Goal: Task Accomplishment & Management: Manage account settings

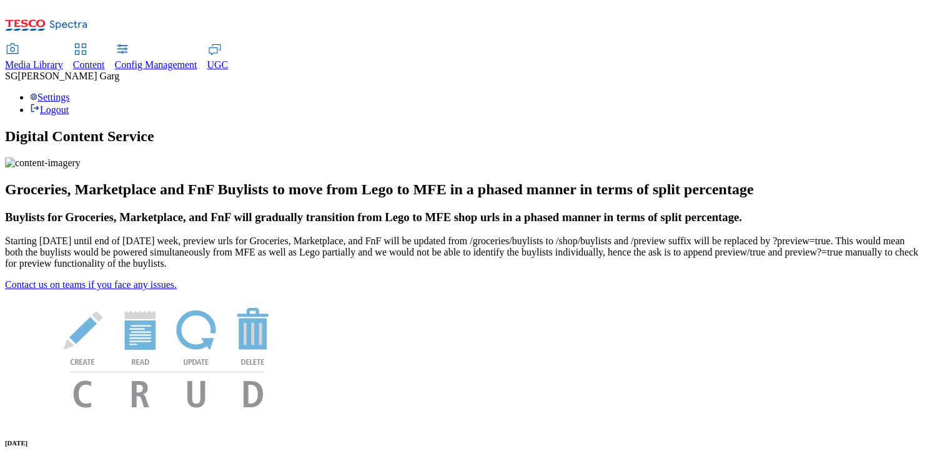
click at [898, 92] on div "Settings Logout" at bounding box center [462, 104] width 915 height 24
click at [70, 92] on link "Settings" at bounding box center [50, 97] width 40 height 11
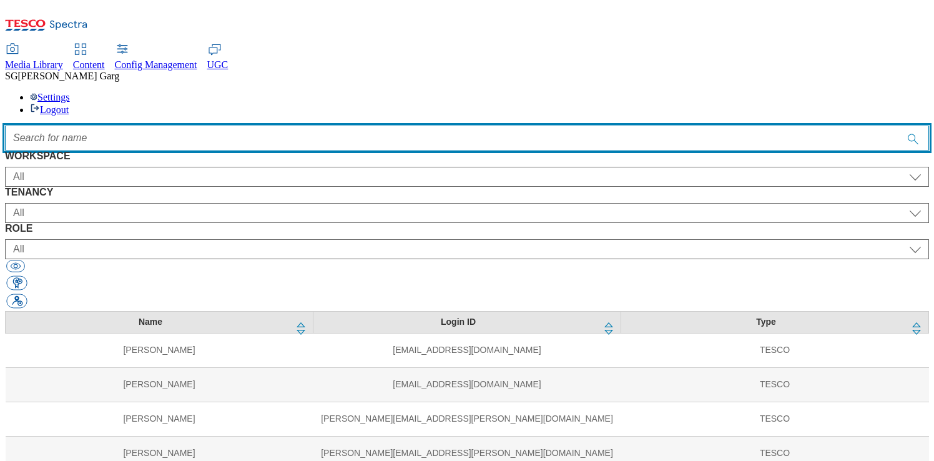
click at [357, 126] on input "Accessible label text" at bounding box center [467, 138] width 924 height 25
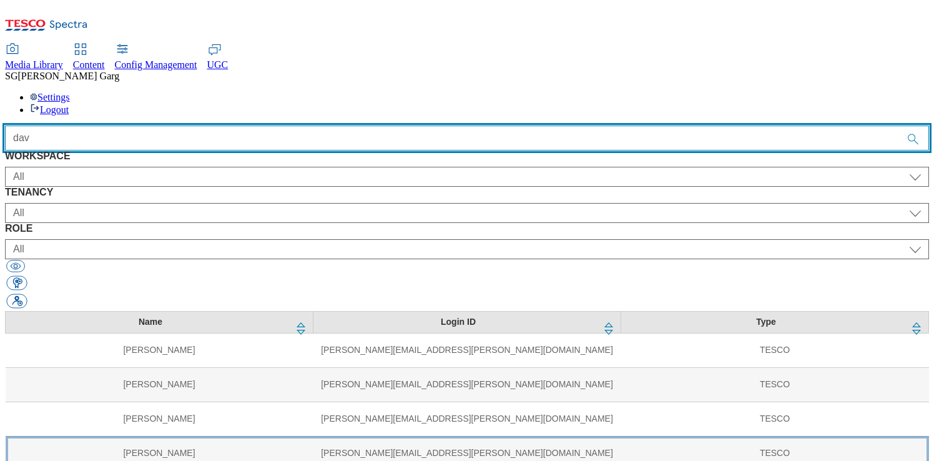
type input "dav"
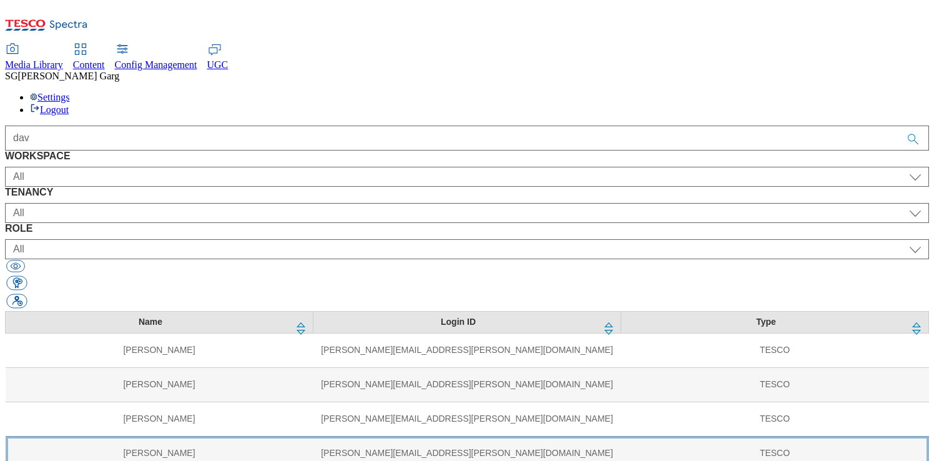
click at [161, 436] on td "David Holloway" at bounding box center [160, 453] width 308 height 34
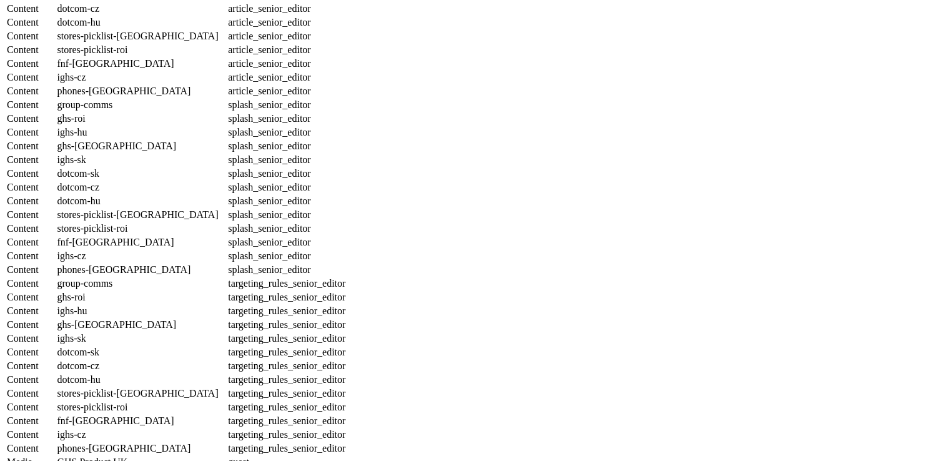
scroll to position [1401, 0]
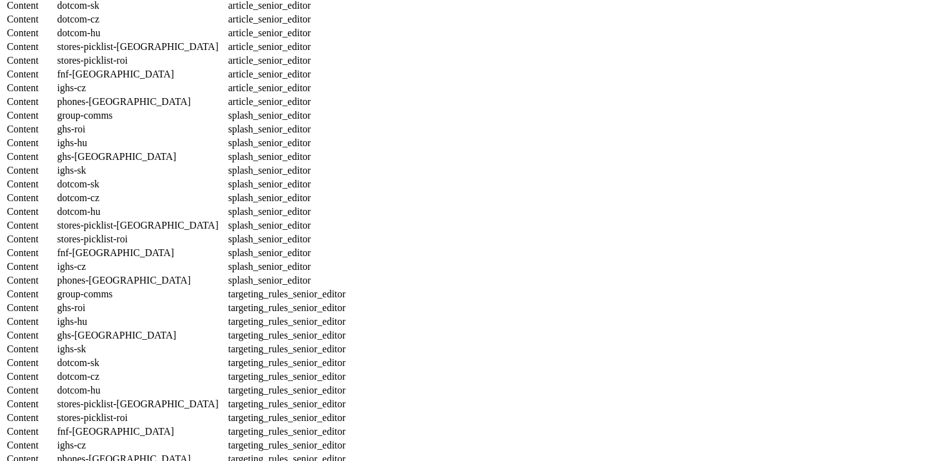
select select "group-comms"
select select "buylist_senior_editor"
select select "ghs-roi"
select select "buylist_senior_editor"
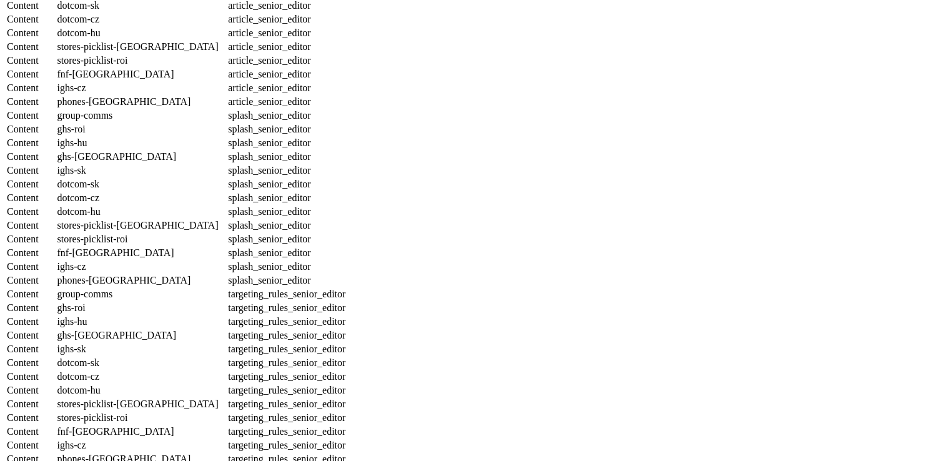
select select "ighs-hu"
select select "buylist_senior_editor"
select select "ghs-[GEOGRAPHIC_DATA]"
select select "buylist_senior_editor"
select select "ighs-sk"
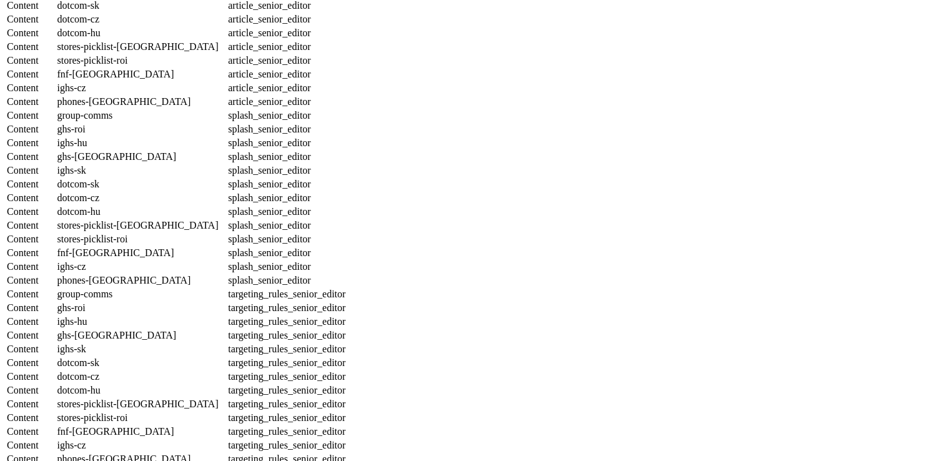
select select "buylist_senior_editor"
select select "dotcom-sk"
select select "buylist_senior_editor"
select select "dotcom-cz"
select select "buylist_senior_editor"
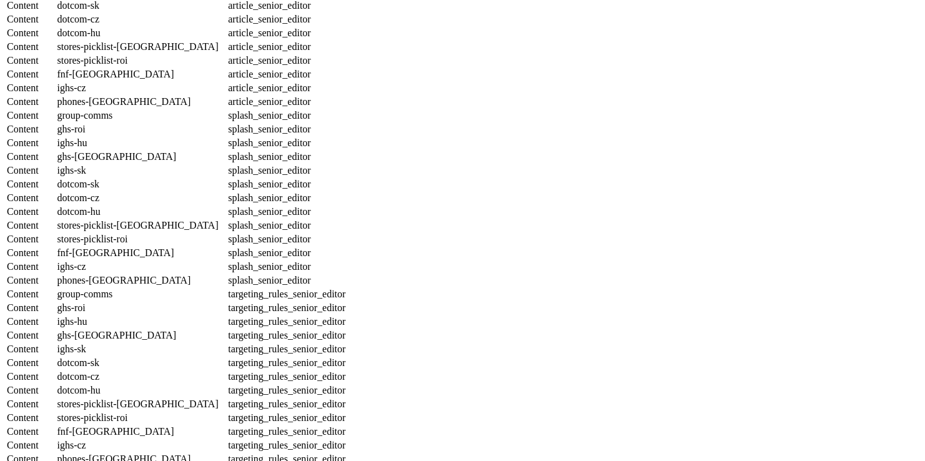
select select "dotcom-hu"
select select "buylist_senior_editor"
select select "stores-picklist-[GEOGRAPHIC_DATA]"
select select "buylist_senior_editor"
select select "stores-picklist-roi"
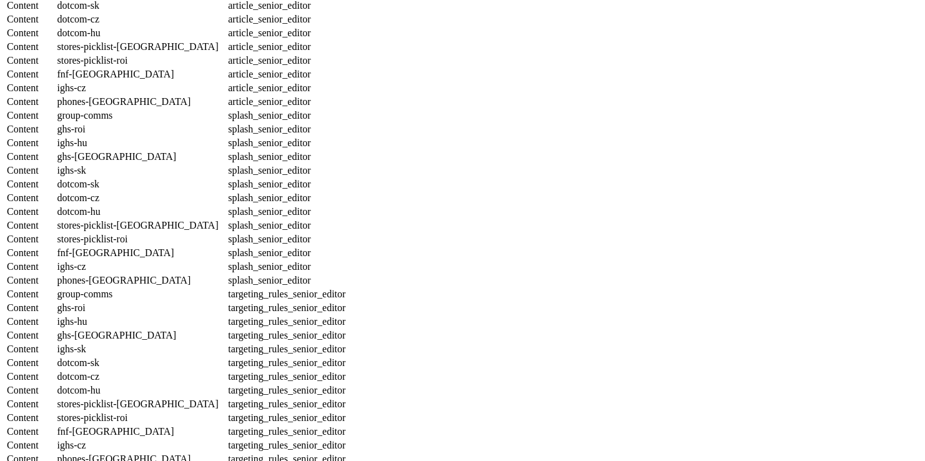
select select "buylist_senior_editor"
select select "fnf-[GEOGRAPHIC_DATA]"
select select "buylist_senior_editor"
select select "ighs-cz"
select select "buylist_senior_editor"
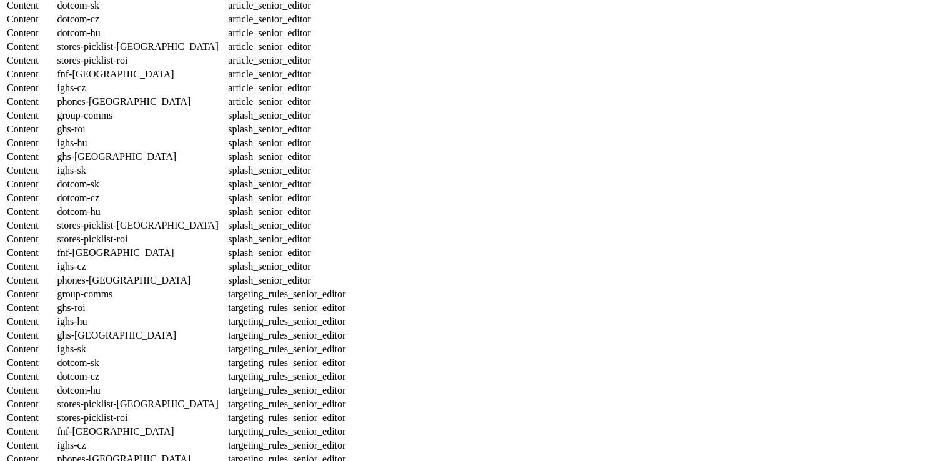
select select "phones-[GEOGRAPHIC_DATA]"
select select "buylist_senior_editor"
select select "group-comms"
select select "charity_senior_editor"
select select "ghs-roi"
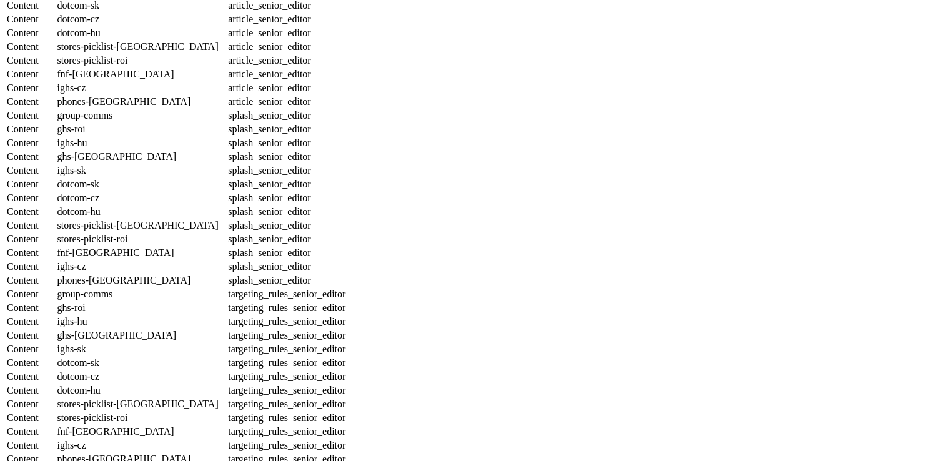
select select "charity_senior_editor"
select select "ighs-hu"
select select "charity_senior_editor"
select select "ghs-[GEOGRAPHIC_DATA]"
select select "charity_senior_editor"
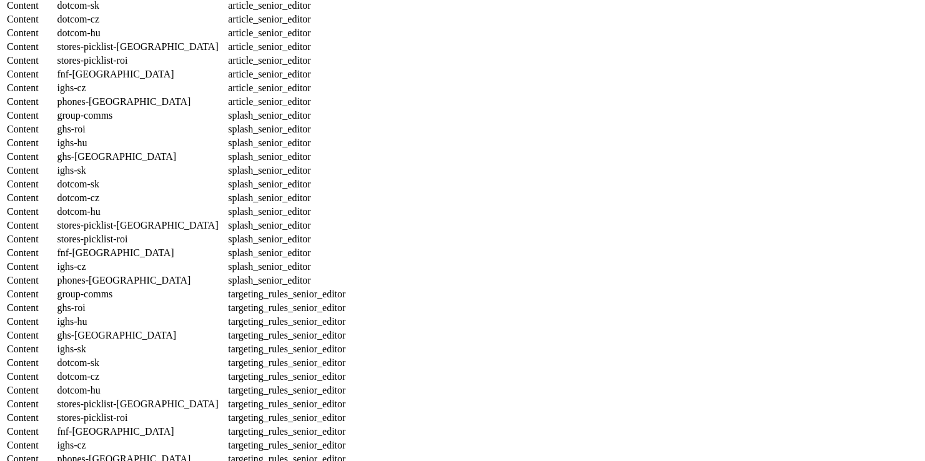
select select "ighs-sk"
select select "charity_senior_editor"
select select "dotcom-sk"
select select "charity_senior_editor"
select select "dotcom-cz"
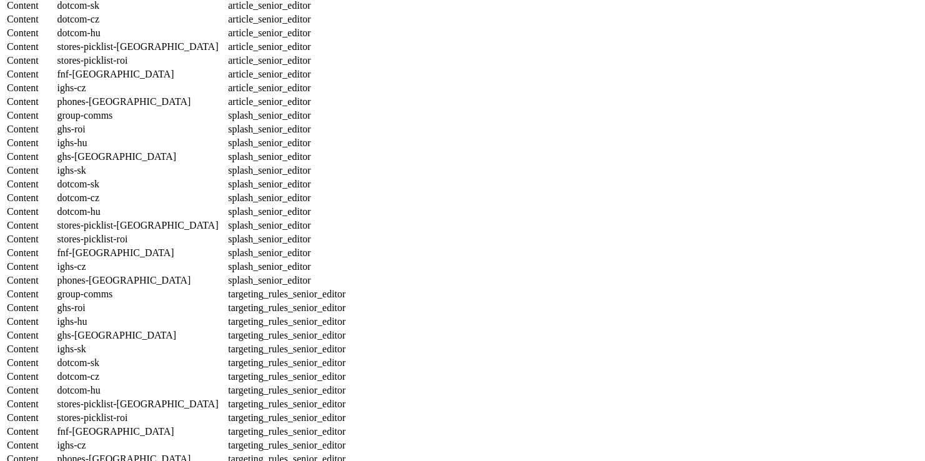
select select "charity_senior_editor"
select select "dotcom-hu"
select select "charity_senior_editor"
select select "stores-picklist-[GEOGRAPHIC_DATA]"
select select "charity_senior_editor"
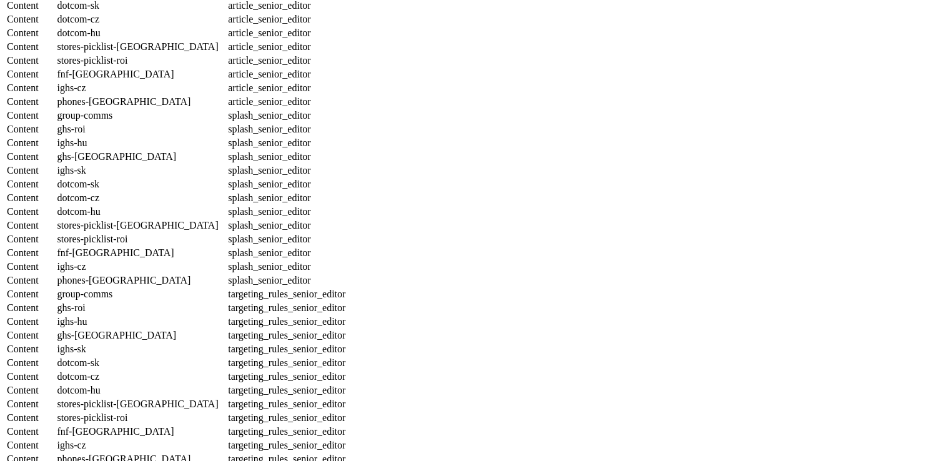
select select "stores-picklist-roi"
select select "charity_senior_editor"
select select "fnf-[GEOGRAPHIC_DATA]"
select select "charity_senior_editor"
select select "ighs-cz"
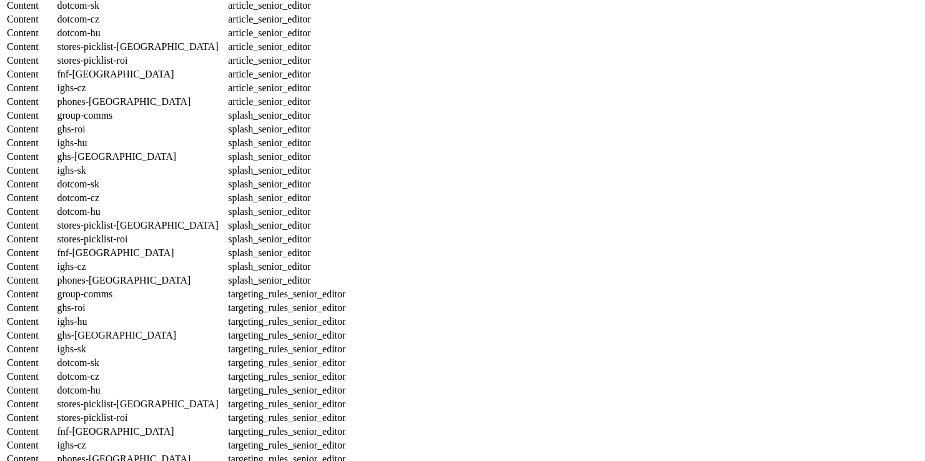
select select "charity_senior_editor"
select select "phones-[GEOGRAPHIC_DATA]"
select select "charity_senior_editor"
select select "group-comms"
select select "article_senior_editor"
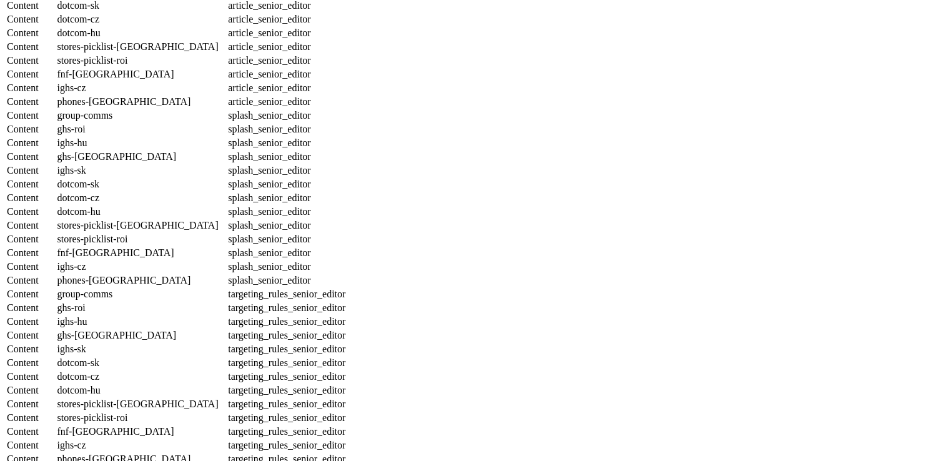
select select "ghs-roi"
select select "article_senior_editor"
select select "ighs-hu"
select select "article_senior_editor"
select select "ghs-[GEOGRAPHIC_DATA]"
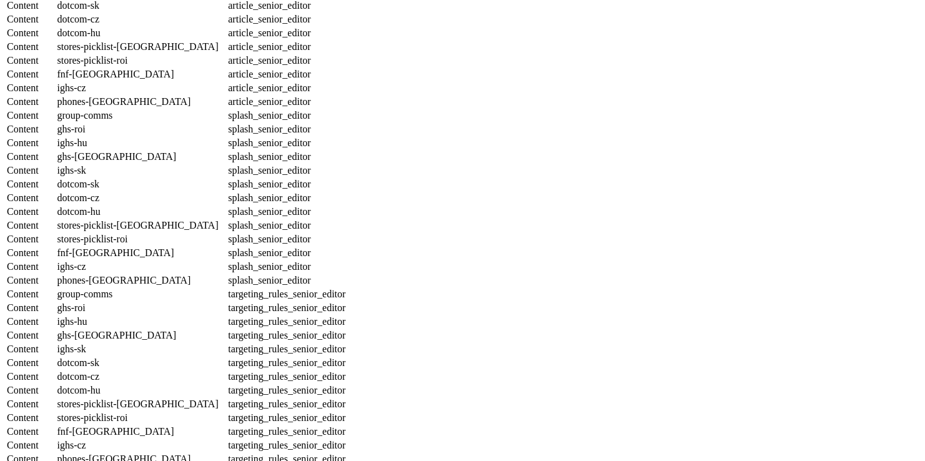
select select "article_senior_editor"
select select "ighs-sk"
select select "article_senior_editor"
select select "dotcom-sk"
select select "article_senior_editor"
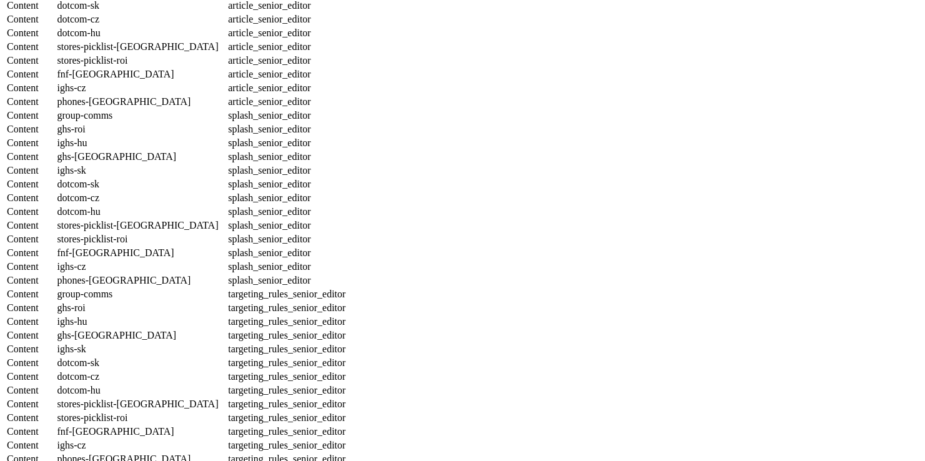
select select "dotcom-cz"
select select "article_senior_editor"
select select "dotcom-hu"
select select "article_senior_editor"
select select "stores-picklist-[GEOGRAPHIC_DATA]"
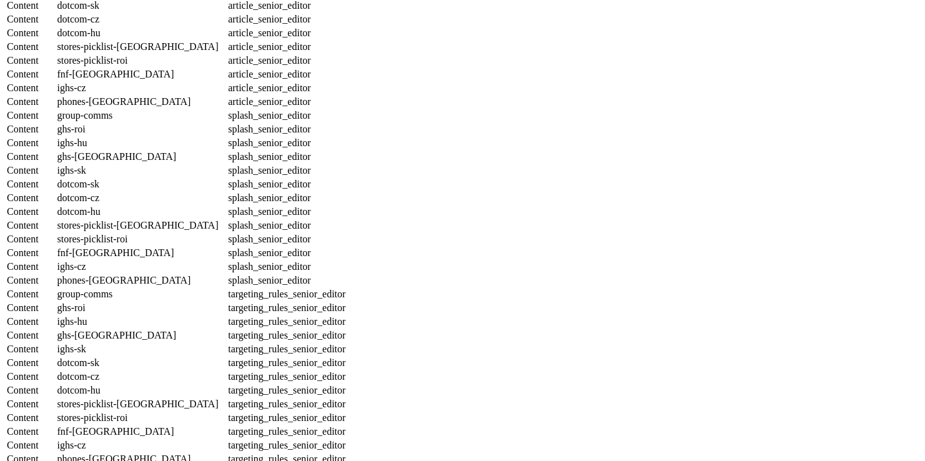
select select "article_senior_editor"
select select "stores-picklist-roi"
select select "article_senior_editor"
select select "fnf-[GEOGRAPHIC_DATA]"
select select "article_senior_editor"
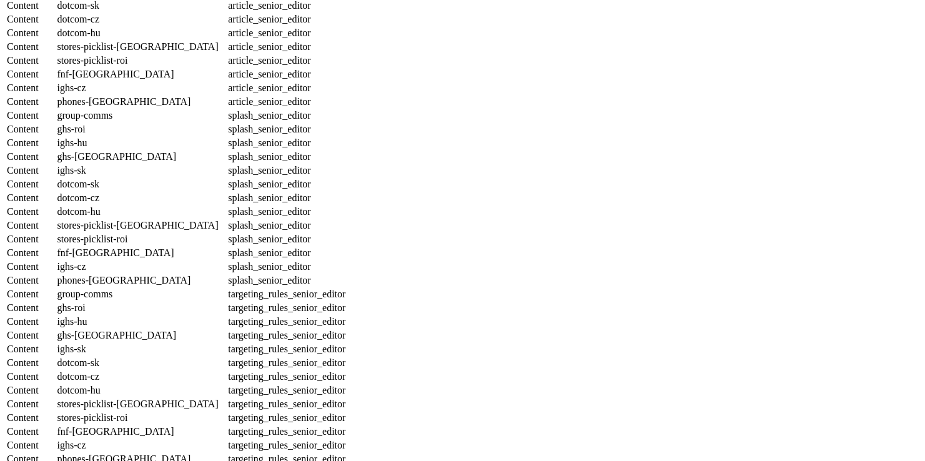
select select "ighs-cz"
select select "article_senior_editor"
select select "phones-[GEOGRAPHIC_DATA]"
select select "article_senior_editor"
select select "group-comms"
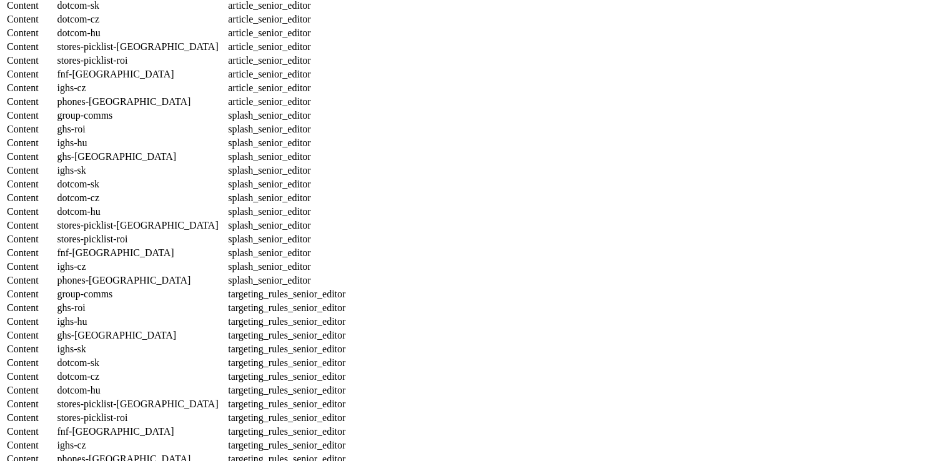
select select "splash_senior_editor"
select select "ghs-roi"
select select "splash_senior_editor"
select select "ighs-hu"
select select "splash_senior_editor"
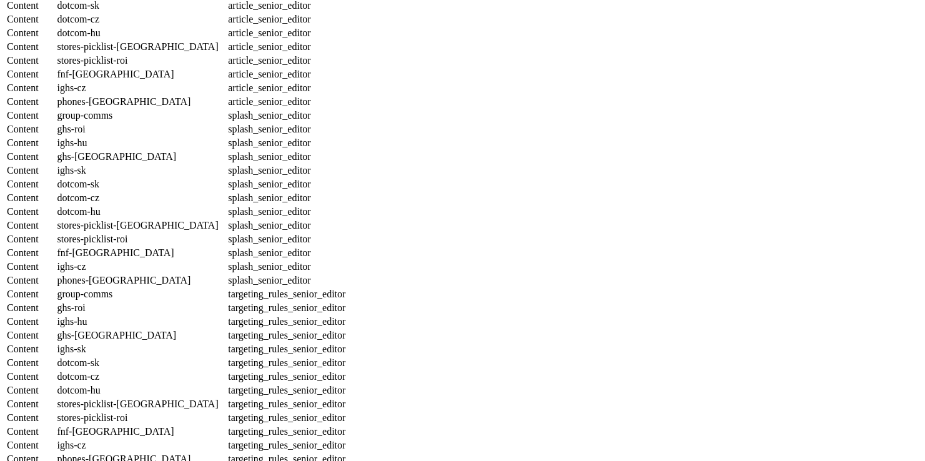
select select "ghs-[GEOGRAPHIC_DATA]"
select select "splash_senior_editor"
select select "ighs-sk"
select select "splash_senior_editor"
select select "dotcom-sk"
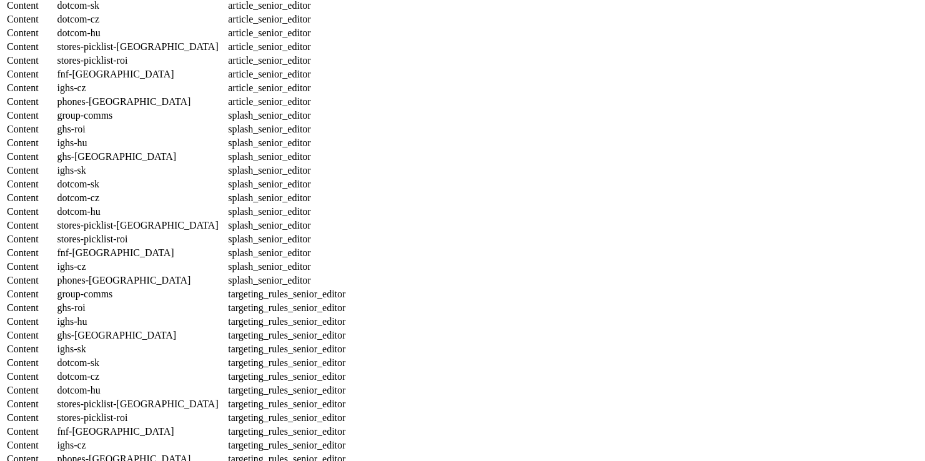
select select "splash_senior_editor"
select select "dotcom-cz"
select select "splash_senior_editor"
select select "dotcom-hu"
select select "splash_senior_editor"
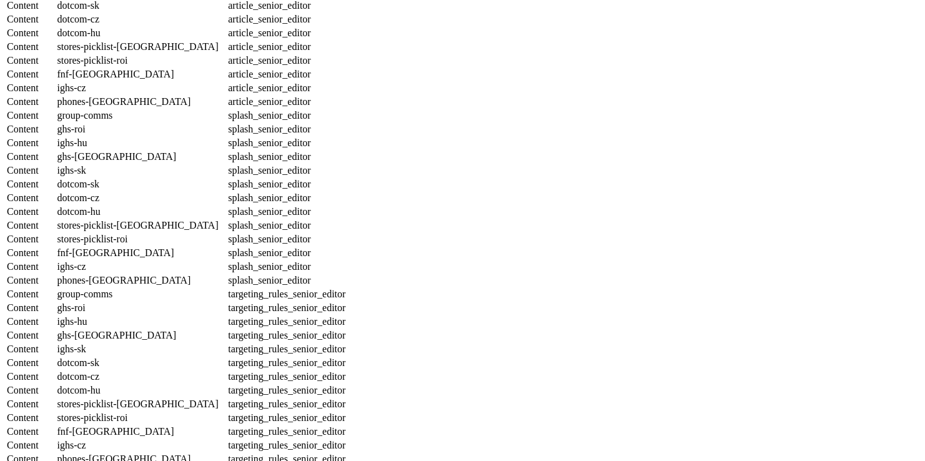
select select "stores-picklist-[GEOGRAPHIC_DATA]"
select select "splash_senior_editor"
select select "stores-picklist-roi"
select select "splash_senior_editor"
select select "fnf-[GEOGRAPHIC_DATA]"
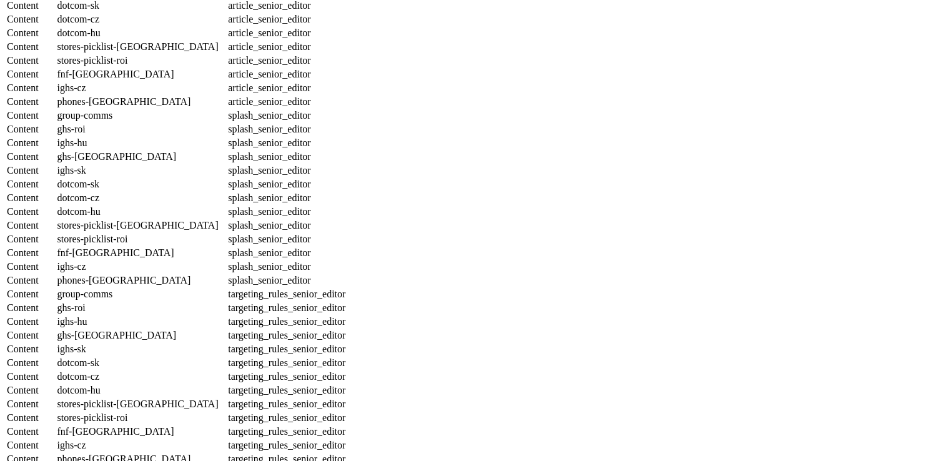
select select "splash_senior_editor"
select select "ighs-cz"
select select "splash_senior_editor"
select select "phones-[GEOGRAPHIC_DATA]"
select select "splash_senior_editor"
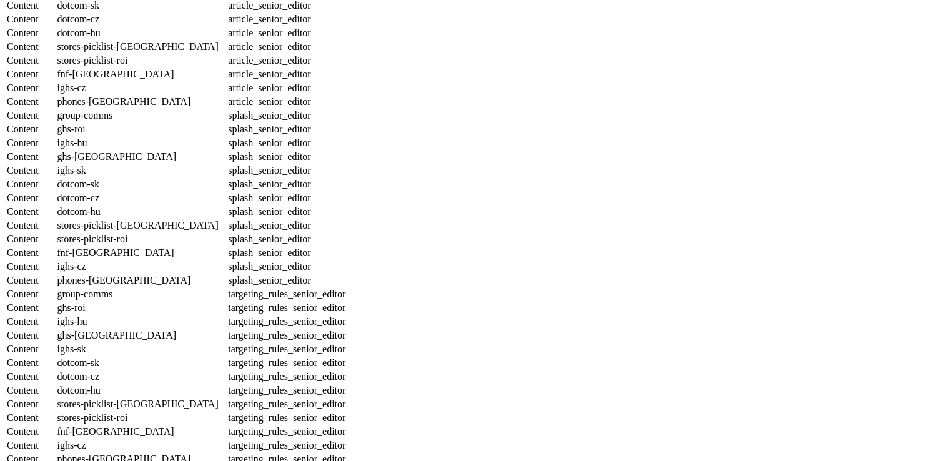
select select "group-comms"
select select "targeting_rules_senior_editor"
select select "ghs-roi"
select select "targeting_rules_senior_editor"
select select "ighs-hu"
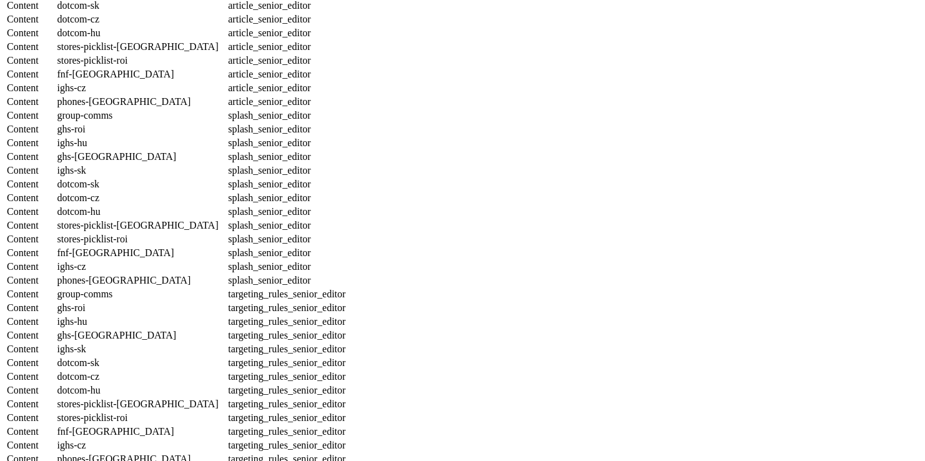
select select "targeting_rules_senior_editor"
select select "ghs-[GEOGRAPHIC_DATA]"
select select "targeting_rules_senior_editor"
select select "ighs-sk"
select select "targeting_rules_senior_editor"
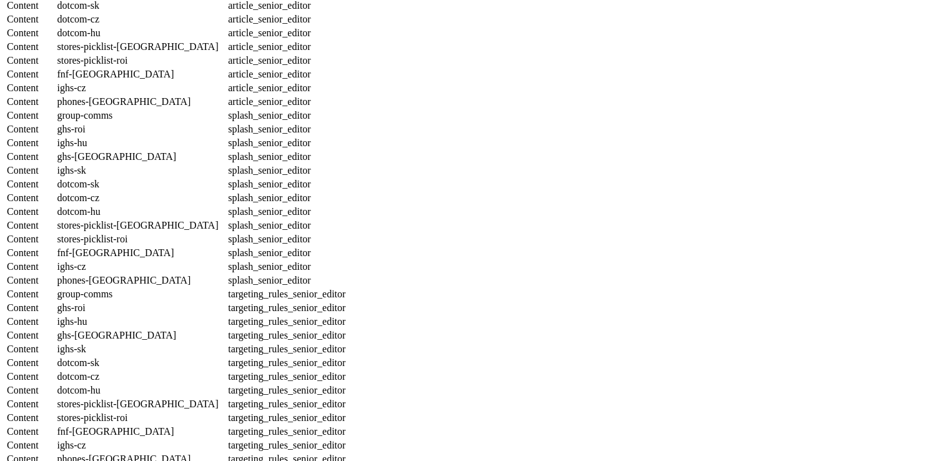
select select "dotcom-sk"
select select "targeting_rules_senior_editor"
select select "dotcom-cz"
select select "targeting_rules_senior_editor"
select select "dotcom-hu"
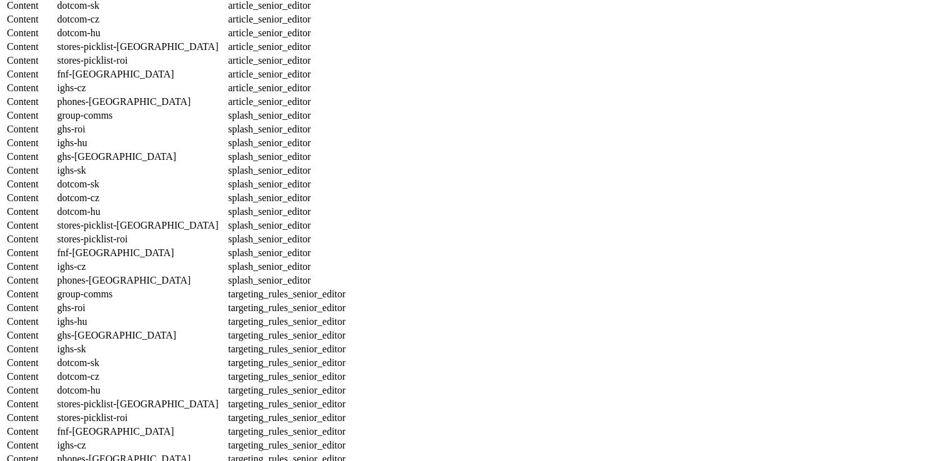
select select "targeting_rules_senior_editor"
select select "stores-picklist-[GEOGRAPHIC_DATA]"
select select "targeting_rules_senior_editor"
select select "stores-picklist-roi"
select select "targeting_rules_senior_editor"
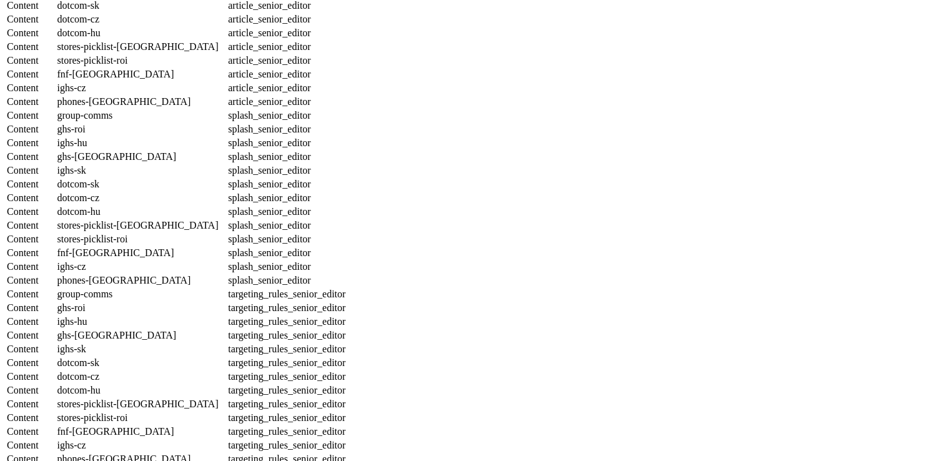
select select "fnf-[GEOGRAPHIC_DATA]"
select select "targeting_rules_senior_editor"
select select "ighs-cz"
select select "targeting_rules_senior_editor"
select select "phones-[GEOGRAPHIC_DATA]"
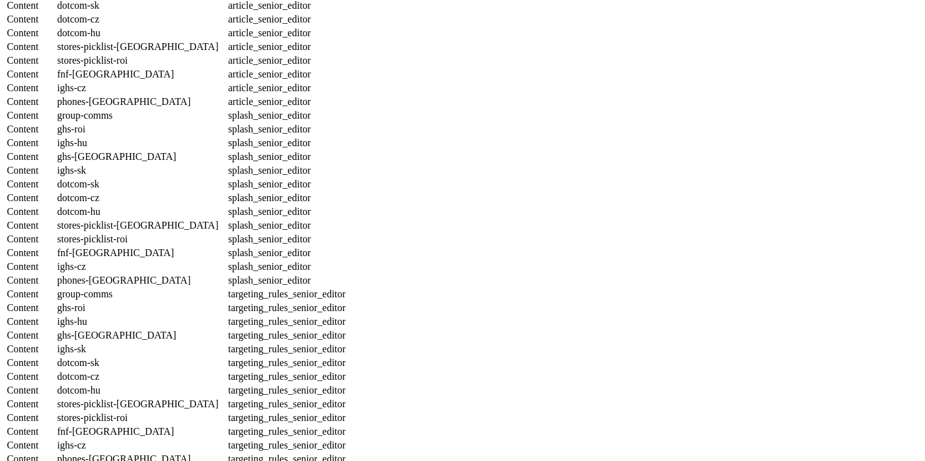
select select "targeting_rules_senior_editor"
select select "Media"
select select "flare-ghs"
select select "guest"
select select "Media"
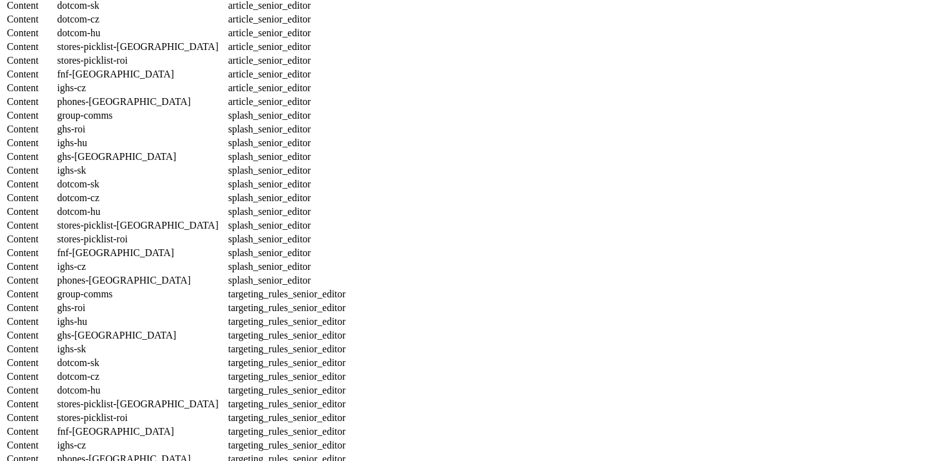
select select "flare-realfood"
select select "guest"
select select "Media"
select select "flare-test-spectra"
select select "Media"
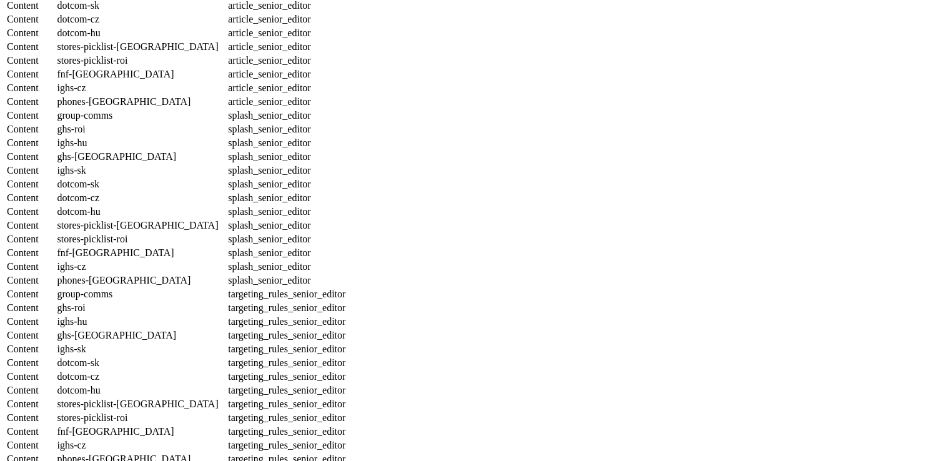
select select "flare-clubcard-mktg"
select select "Media"
select select "flare-ghs-mktg"
select select "Media"
select select "flare-homepage"
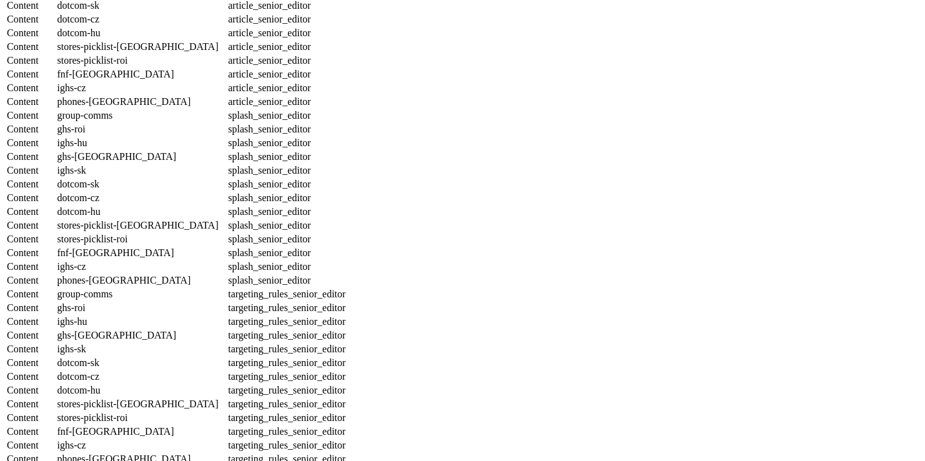
select select "Media"
select select "flare-emails"
select select "Media"
select select "flare-ghs-roi"
select select "Media"
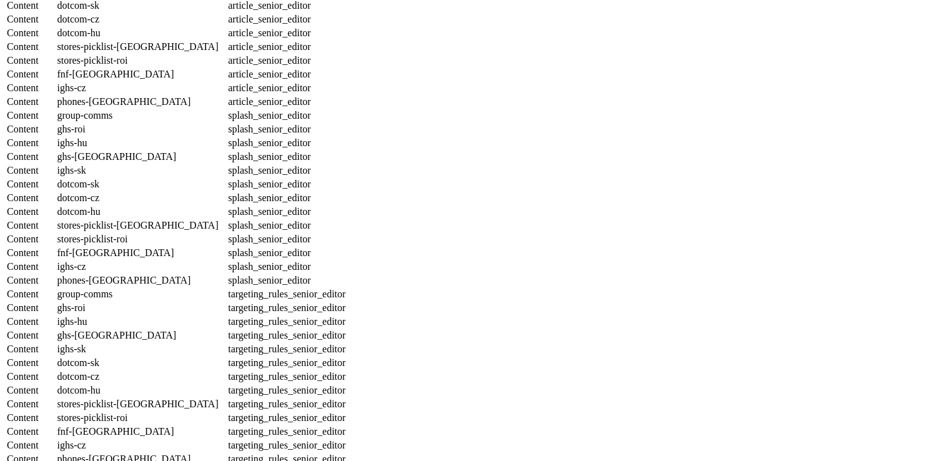
select select "do-not-use"
select select "guest"
select select "Media"
select select "flare-ighs-ce-mktg"
select select "content_editor"
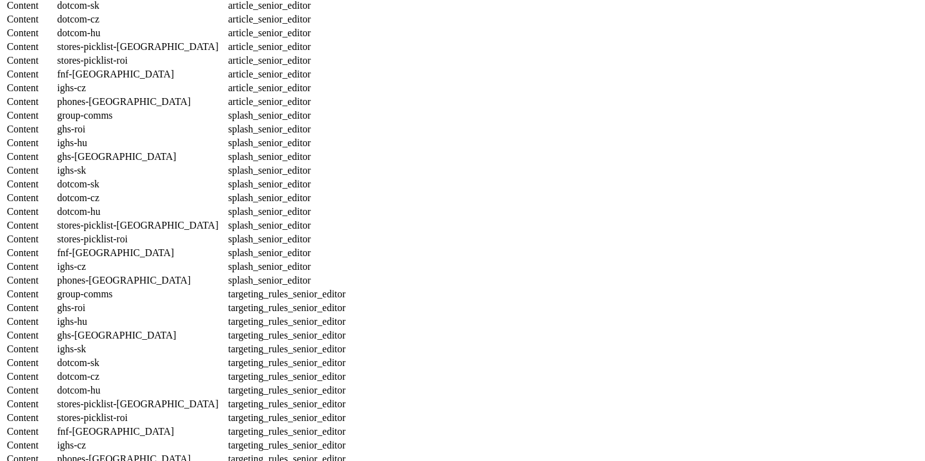
select select "Media"
select select "flare-mca-cz"
select select "content_editor"
select select "Media"
select select "flare-mca-hu"
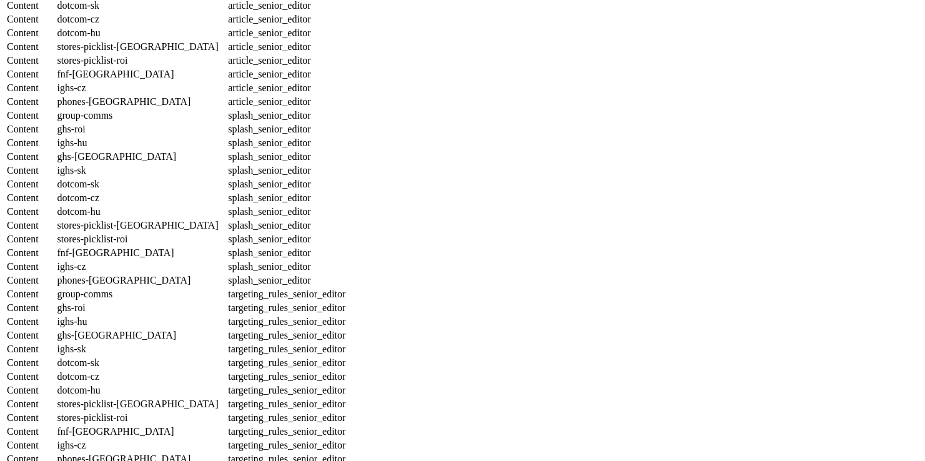
select select "content_editor"
select select "Media"
select select "flare-mca-sk"
select select "content_editor"
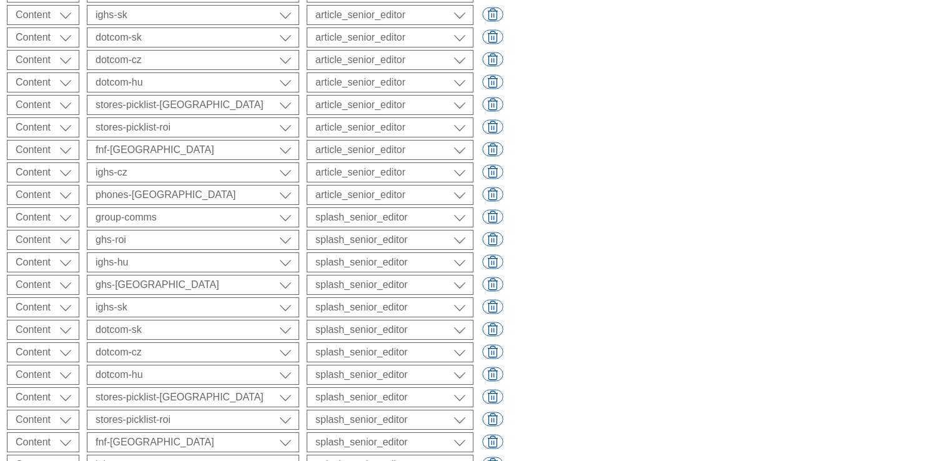
scroll to position [1697, 0]
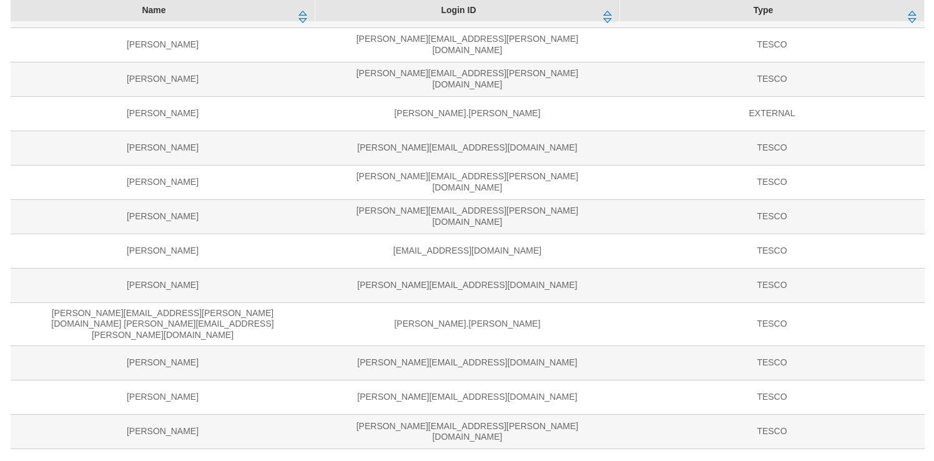
scroll to position [0, 0]
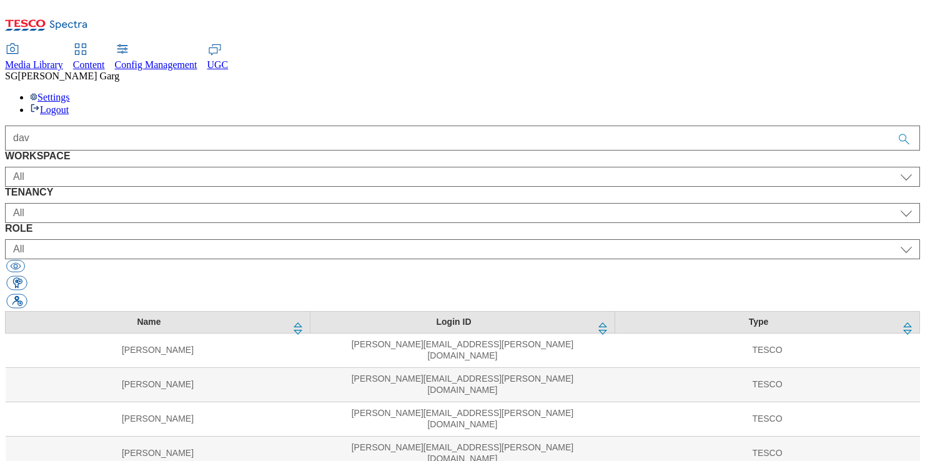
click at [105, 59] on span "Content" at bounding box center [89, 64] width 32 height 11
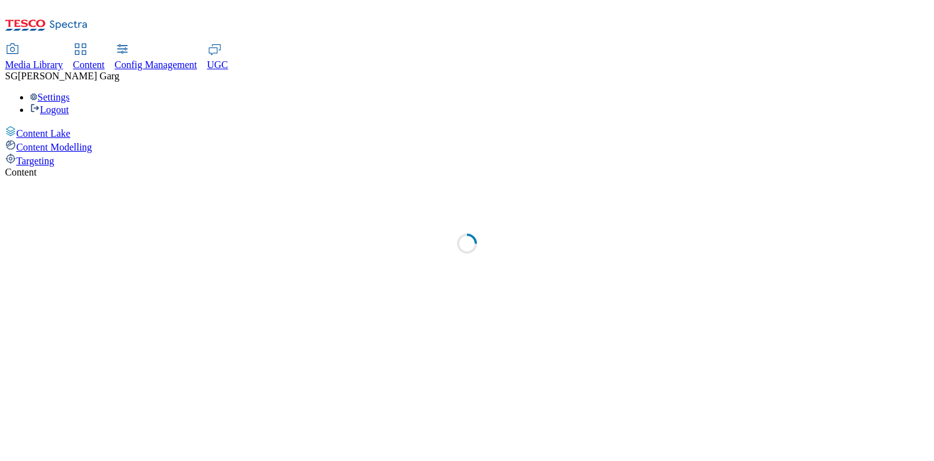
select select "group-comms"
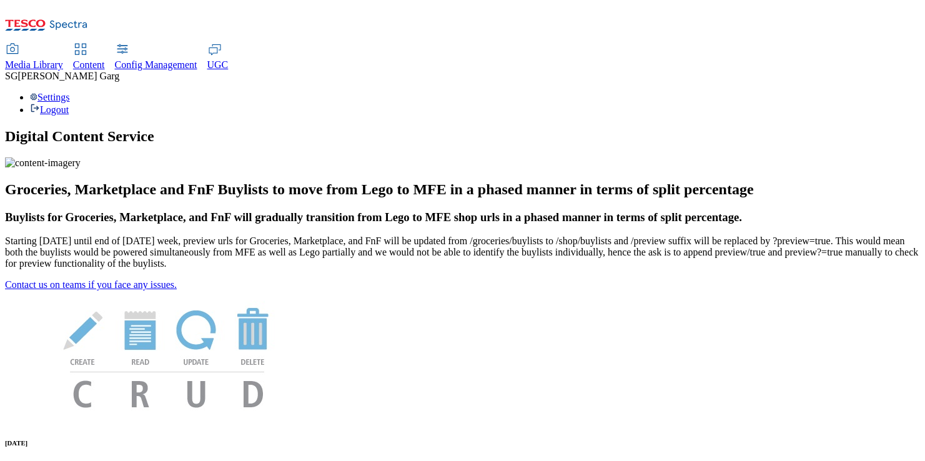
click at [105, 59] on span "Content" at bounding box center [89, 64] width 32 height 11
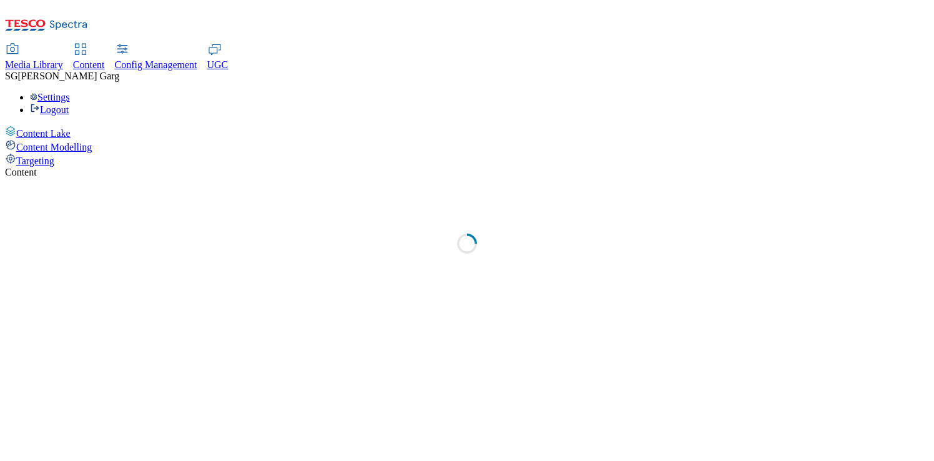
select select "group-comms"
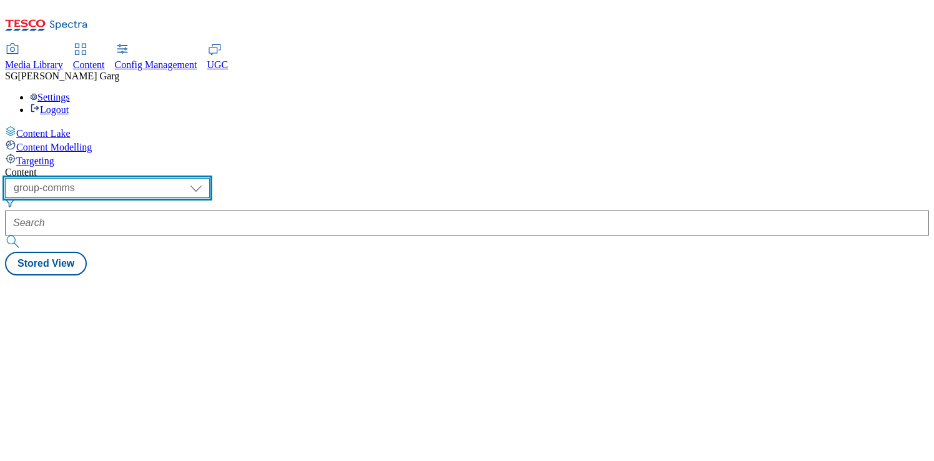
click at [210, 178] on select "dotcom-cz dotcom-hu dotcom-sk fnf-uk ghs-roi ghs-uk group-comms ighs-cz ighs-hu…" at bounding box center [107, 188] width 205 height 20
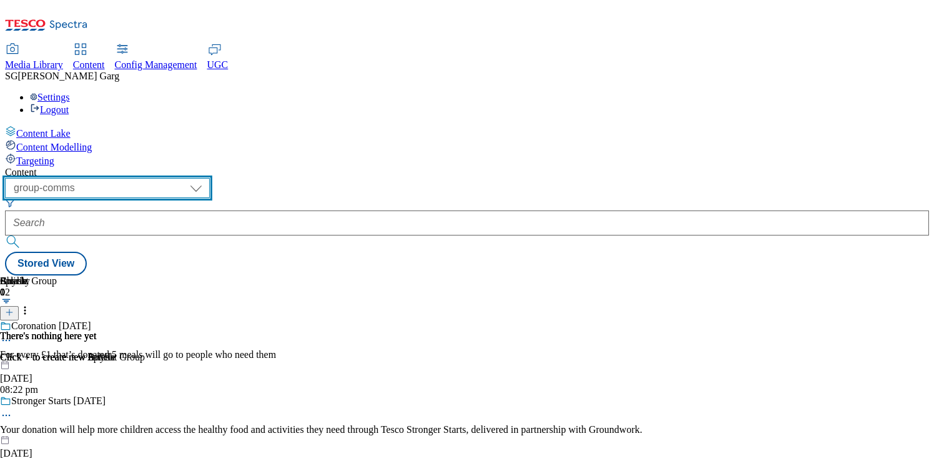
click at [87, 153] on div "Targeting" at bounding box center [467, 160] width 924 height 14
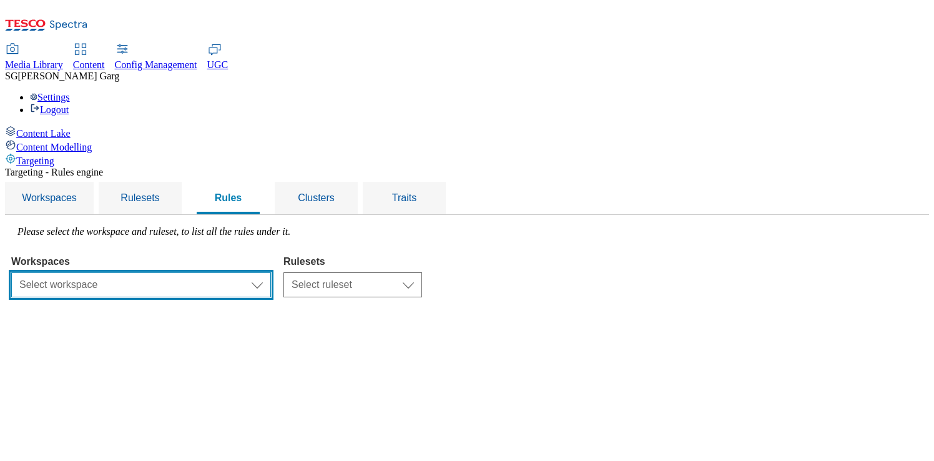
click at [271, 272] on select "Select workspace Test 20_sanity_august test 20th march Test_Sanity_28th_July Co…" at bounding box center [141, 284] width 260 height 25
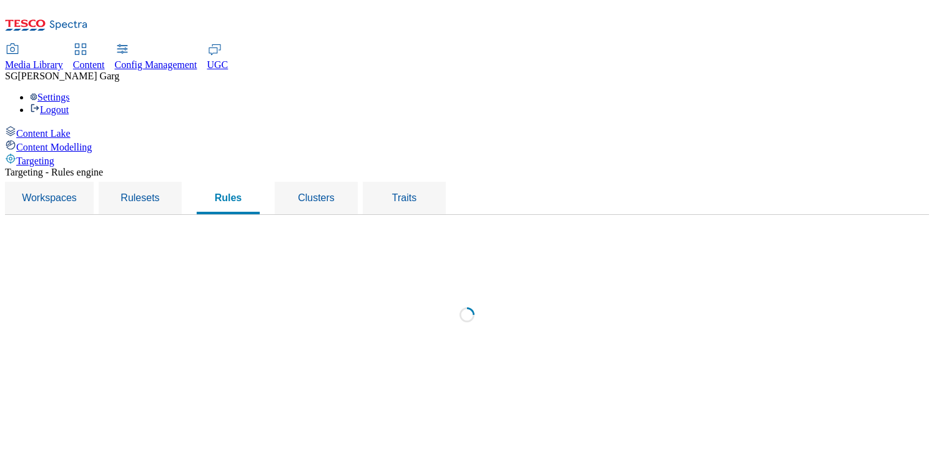
select select "f510054f-adaa-4692-b570-80fa3897127a"
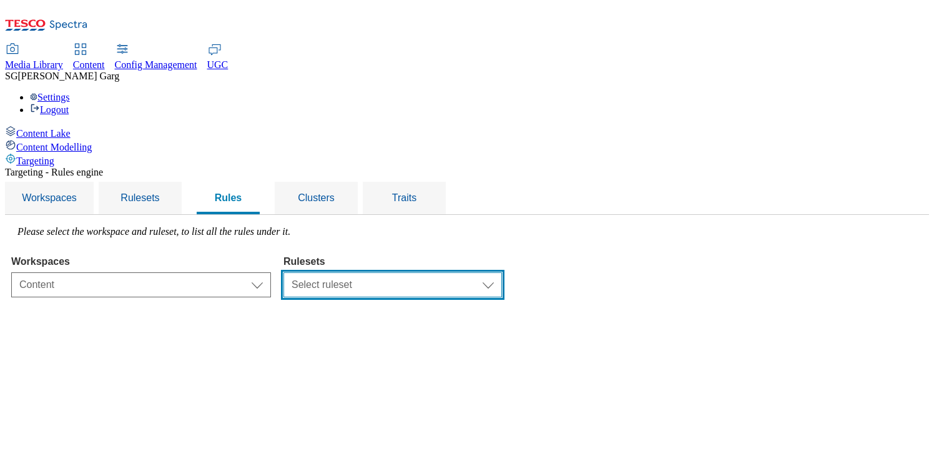
click at [502, 272] on select "Select ruleset CZ TEST HU ROI SK UK clubcard-roi clubcard-website customer-enga…" at bounding box center [393, 284] width 219 height 25
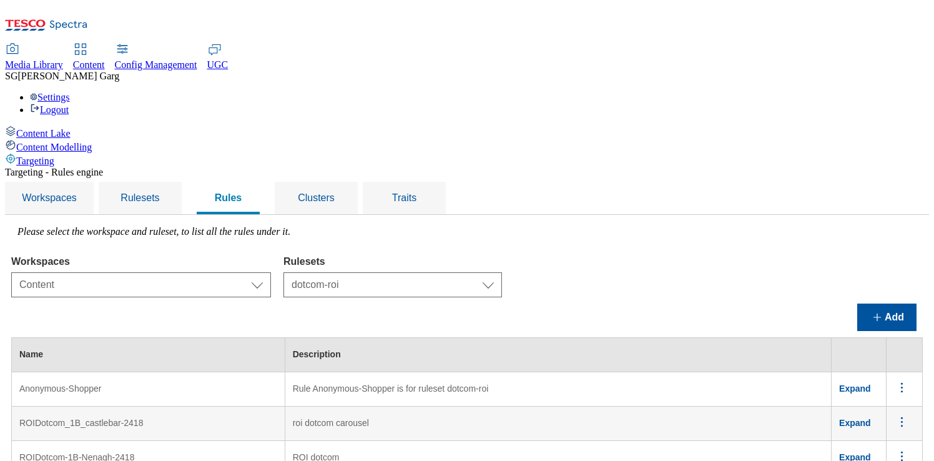
scroll to position [29, 0]
click at [486, 272] on select "Select ruleset CZ TEST HU ROI SK UK clubcard-roi clubcard-website customer-enga…" at bounding box center [393, 284] width 219 height 25
click at [465, 272] on select "Select ruleset CZ TEST HU ROI SK UK clubcard-roi clubcard-website customer-enga…" at bounding box center [393, 284] width 219 height 25
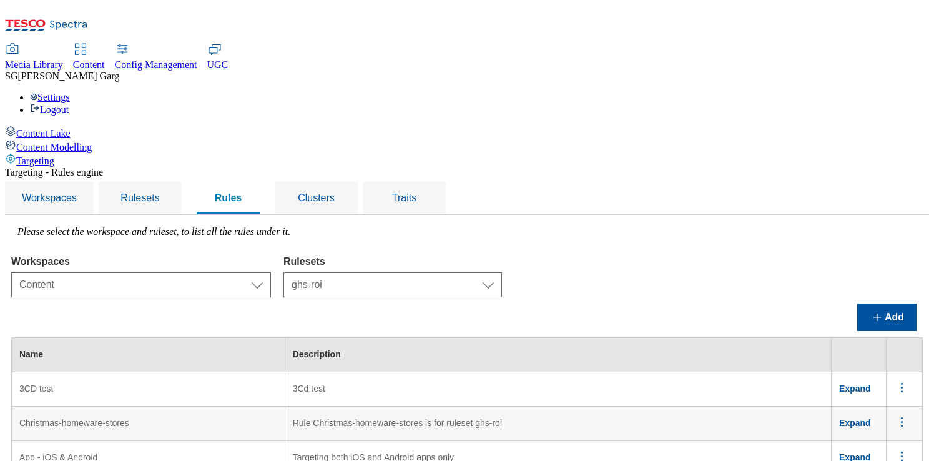
scroll to position [648, 0]
click at [502, 272] on select "Select ruleset CZ TEST HU ROI SK UK clubcard-roi clubcard-website customer-enga…" at bounding box center [393, 284] width 219 height 25
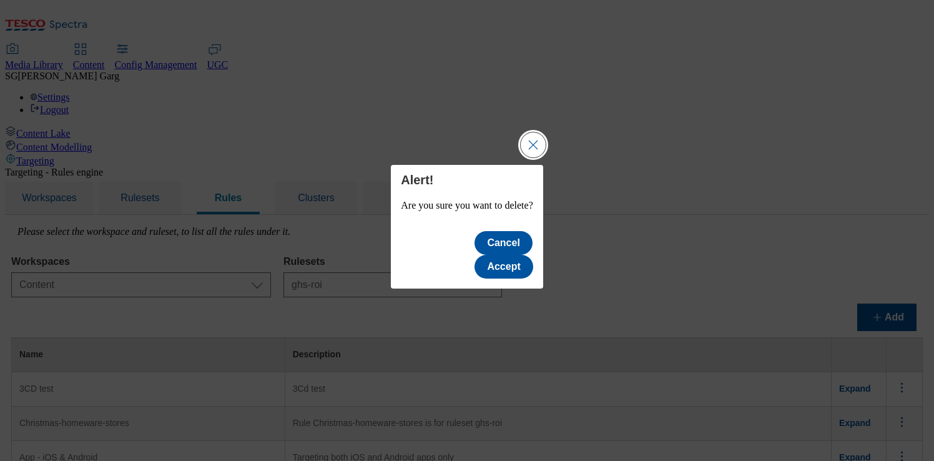
click at [545, 157] on button "Close Modal" at bounding box center [533, 144] width 25 height 25
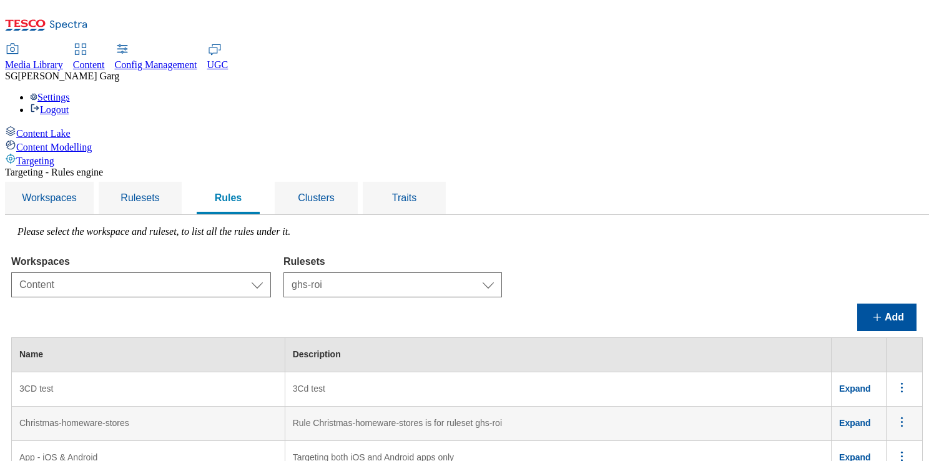
scroll to position [0, 0]
click at [484, 272] on select "Select ruleset CZ TEST HU ROI SK UK clubcard-roi clubcard-website customer-enga…" at bounding box center [393, 284] width 219 height 25
select select "7f63efb8-5536-4267-ab66-1275bc072f08"
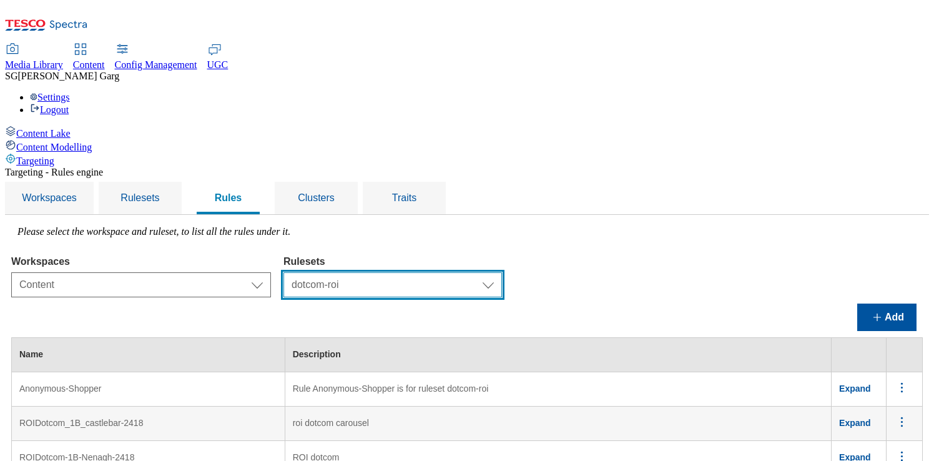
scroll to position [29, 0]
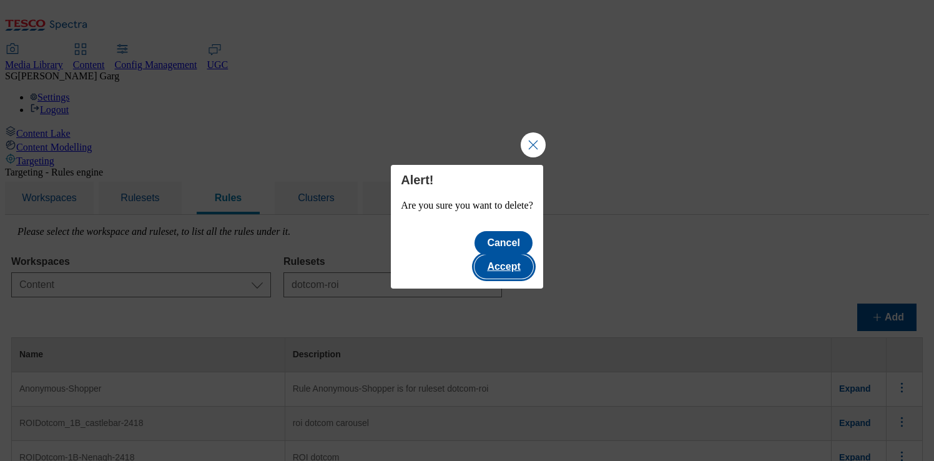
click at [520, 255] on button "Accept" at bounding box center [504, 267] width 58 height 24
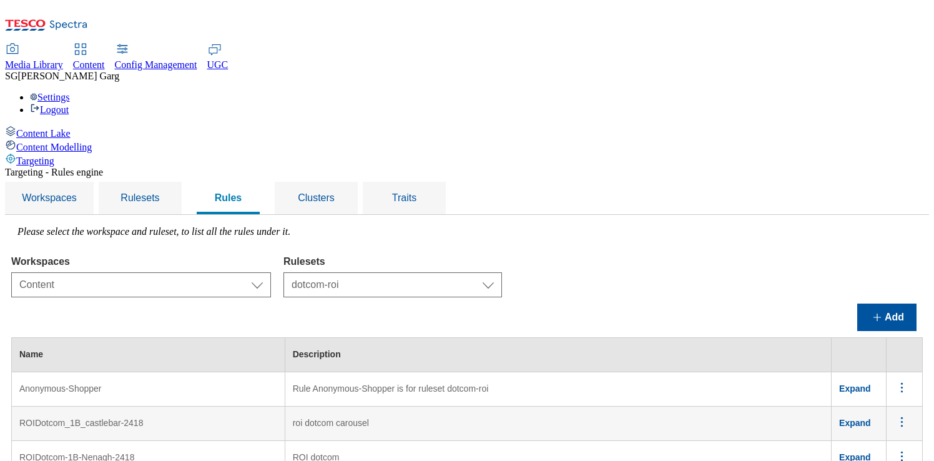
scroll to position [0, 0]
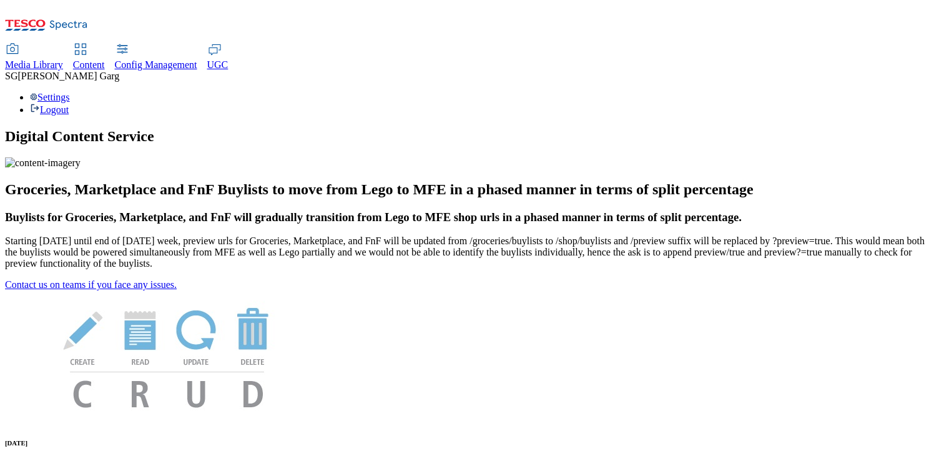
click at [105, 59] on div "Content" at bounding box center [89, 64] width 32 height 11
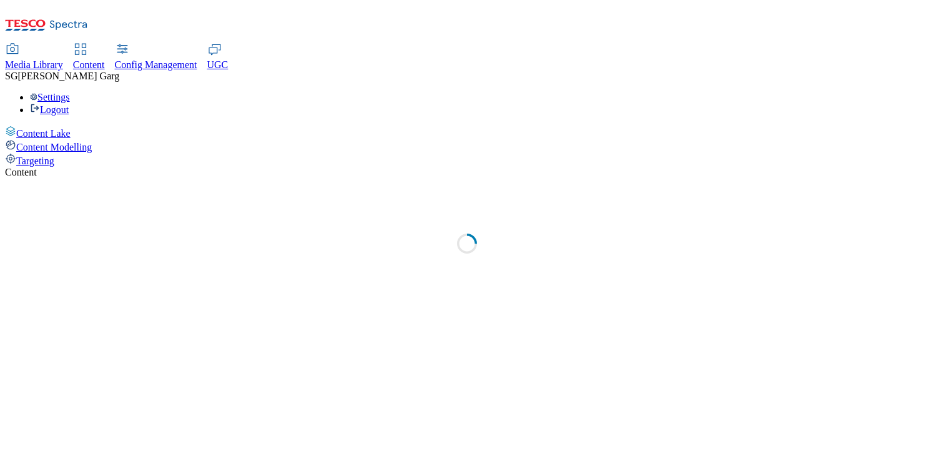
select select "group-comms"
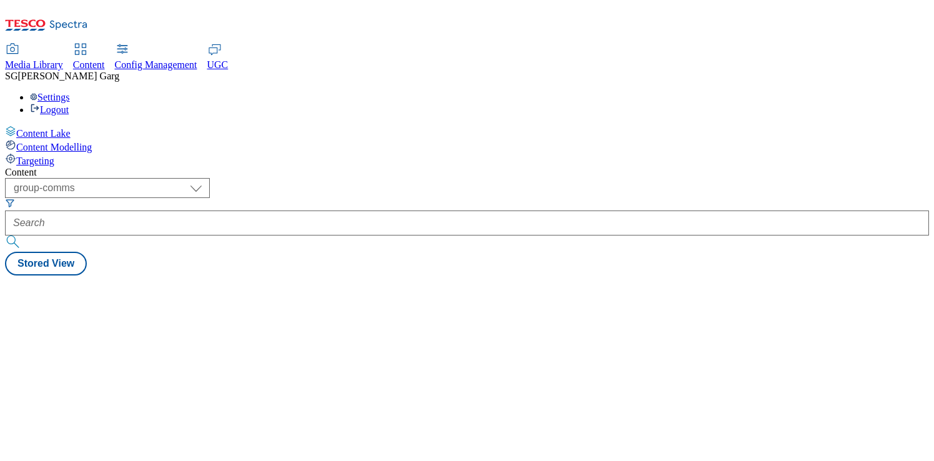
click at [54, 156] on span "Targeting" at bounding box center [35, 161] width 38 height 11
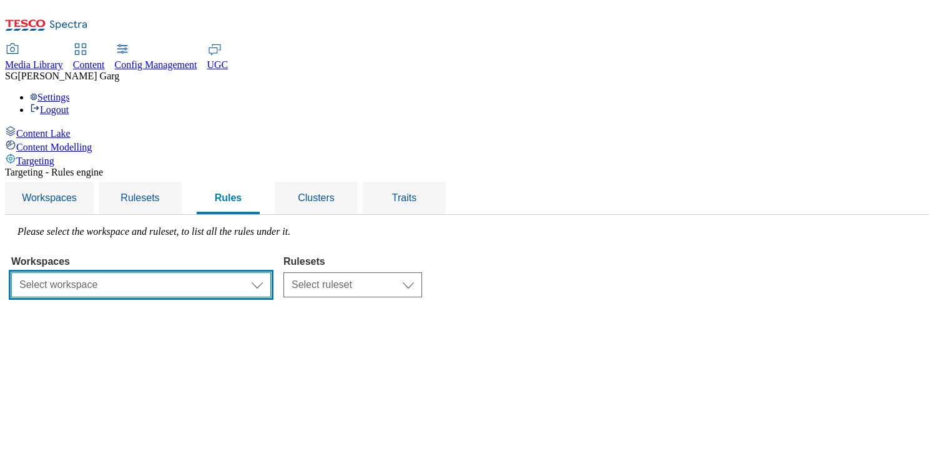
click at [271, 272] on select "Select workspace Test 20_sanity_august test [DATE] Test_Sanity_28th_July Conten…" at bounding box center [141, 284] width 260 height 25
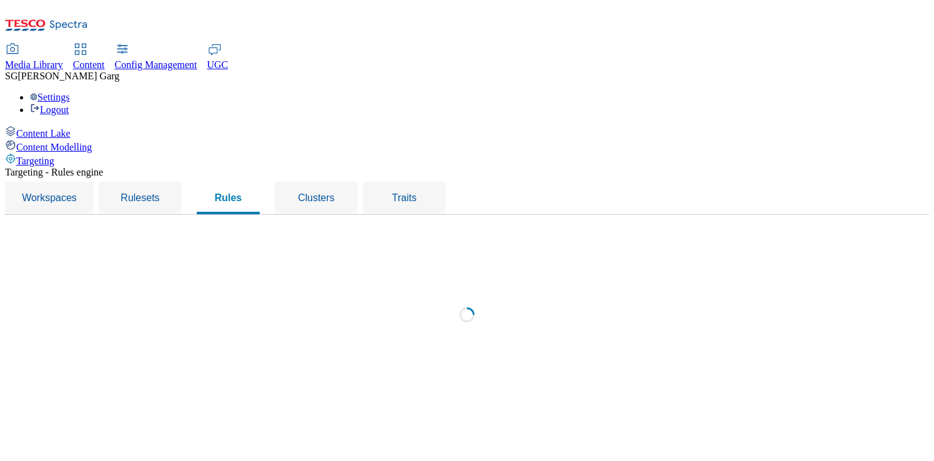
select select "f510054f-adaa-4692-b570-80fa3897127a"
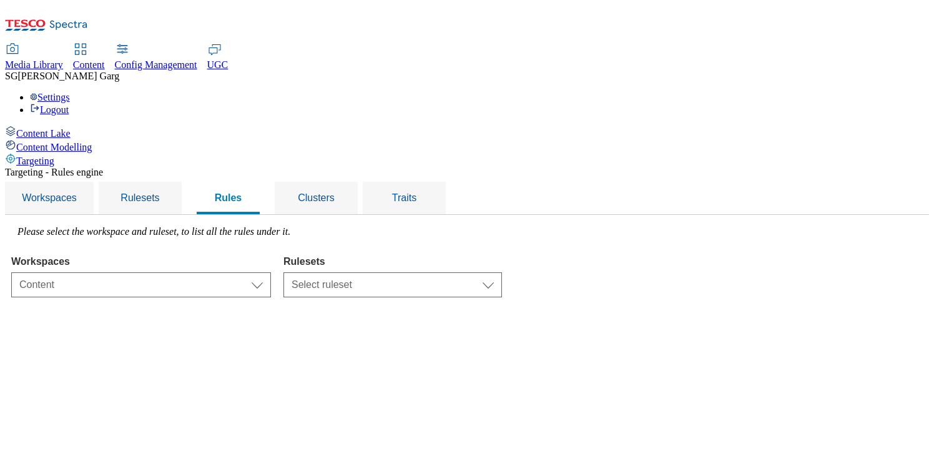
click at [502, 272] on select "Select ruleset CZ TEST HU ROI SK UK clubcard-roi clubcard-website customer-enga…" at bounding box center [393, 284] width 219 height 25
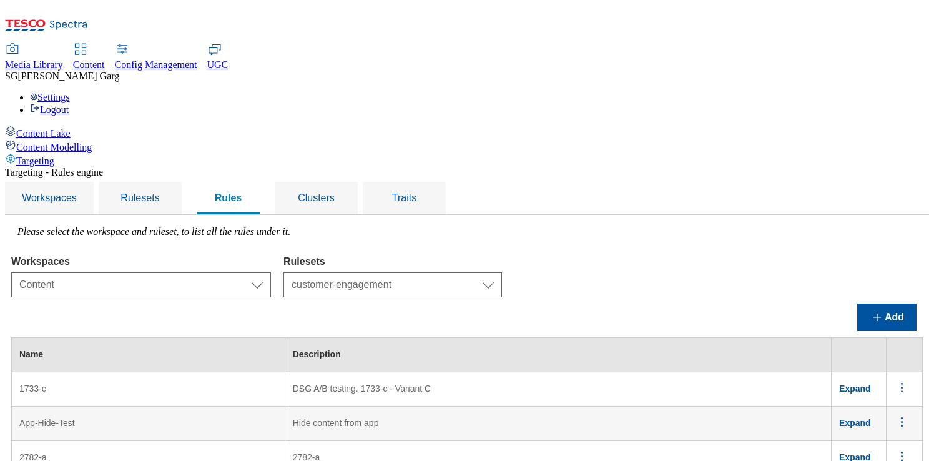
scroll to position [236, 0]
click at [865, 418] on span "Expand" at bounding box center [856, 423] width 32 height 10
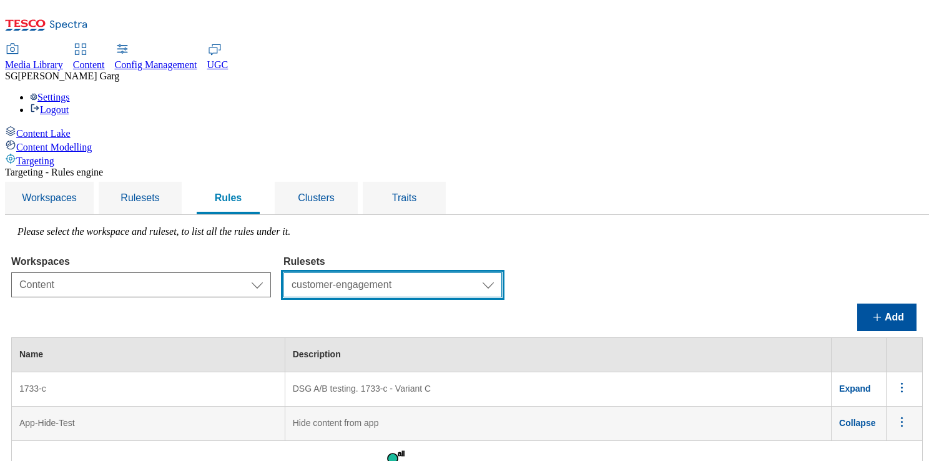
click at [502, 272] on select "Select ruleset CZ TEST HU ROI SK UK clubcard-roi clubcard-website customer-enga…" at bounding box center [393, 284] width 219 height 25
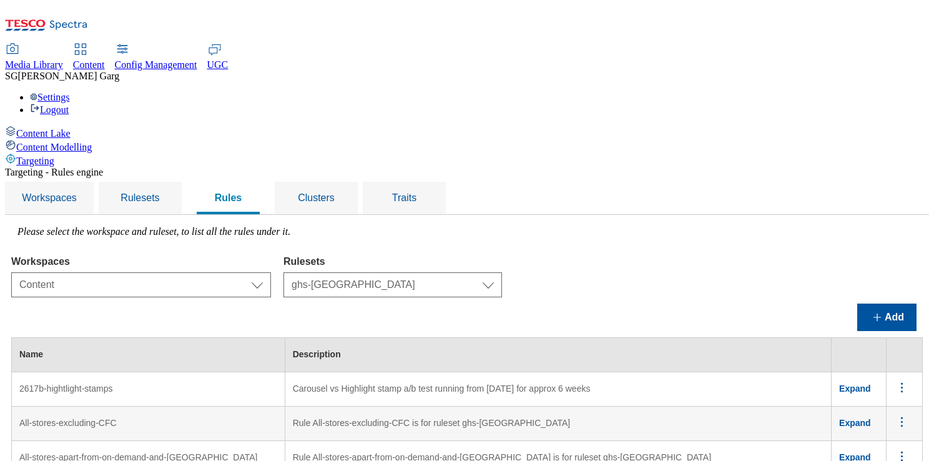
scroll to position [342, 0]
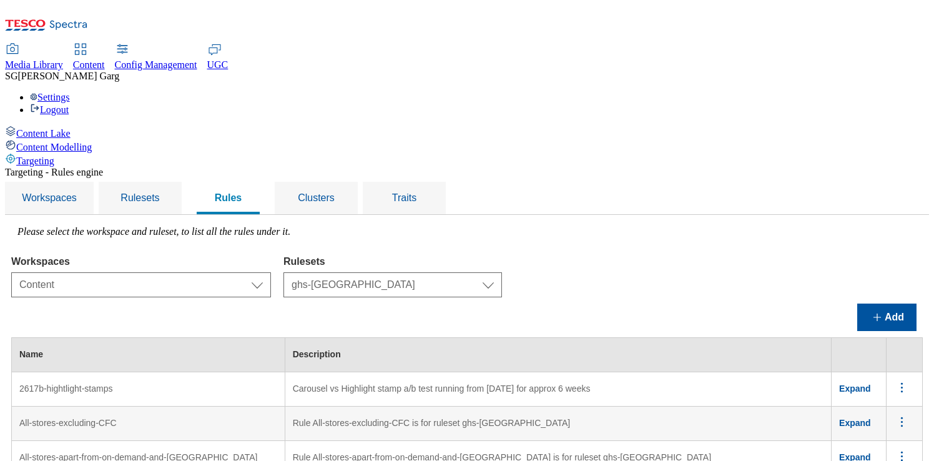
click at [502, 272] on select "Select ruleset CZ TEST HU ROI SK UK clubcard-roi clubcard-website customer-enga…" at bounding box center [393, 284] width 219 height 25
select select "aa325e74-111a-4164-ac5a-558a5700614a"
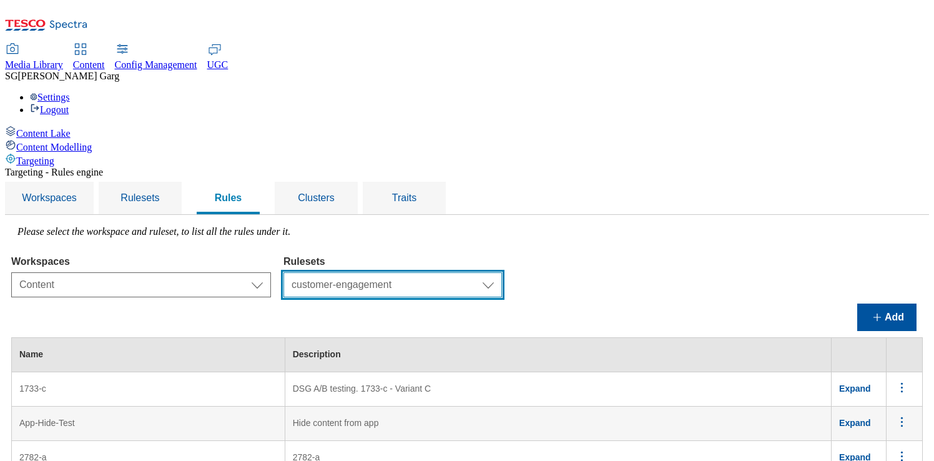
scroll to position [242, 0]
click at [871, 418] on span "Expand" at bounding box center [856, 423] width 32 height 10
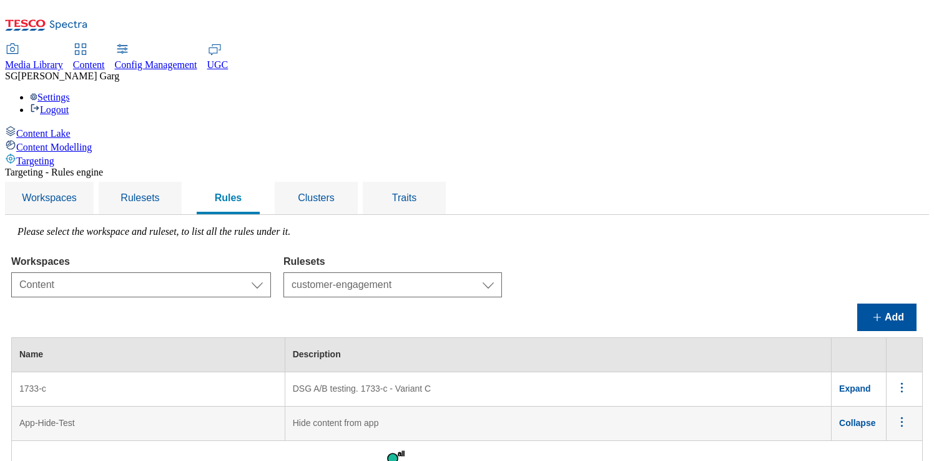
click at [871, 418] on span "Collapse" at bounding box center [858, 423] width 36 height 10
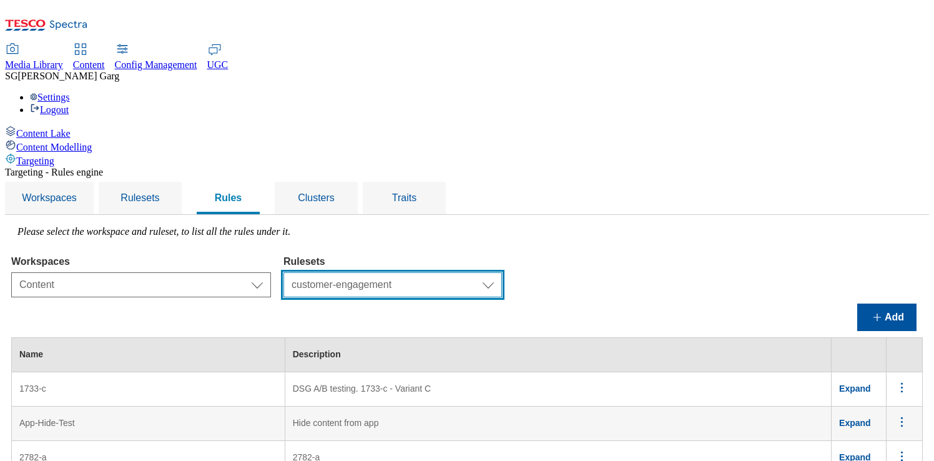
click at [502, 272] on select "Select ruleset CZ TEST HU ROI SK UK clubcard-roi clubcard-website customer-enga…" at bounding box center [393, 284] width 219 height 25
